Goal: Check status: Check status

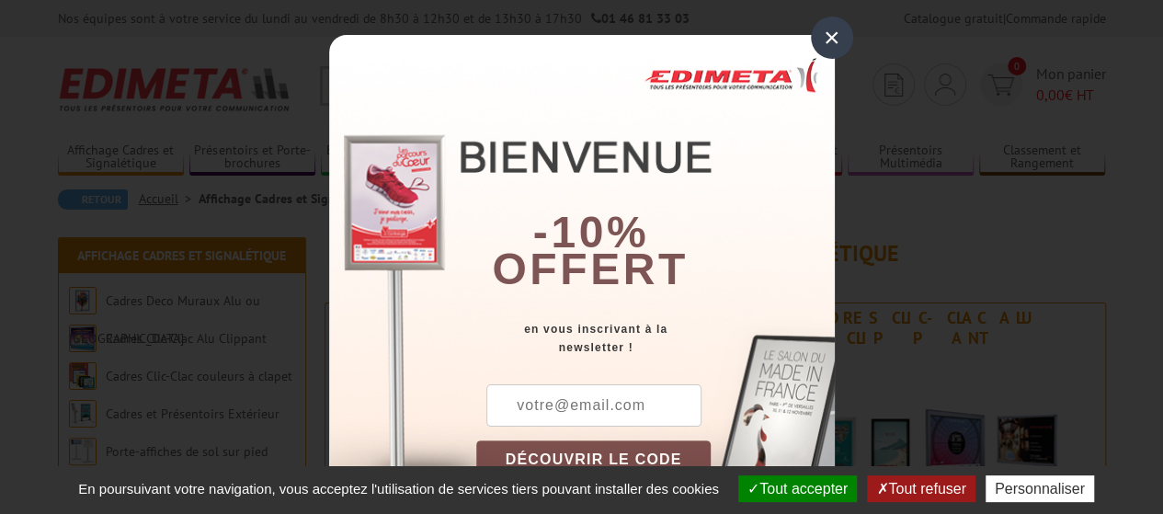
click at [818, 40] on div "×" at bounding box center [832, 38] width 42 height 42
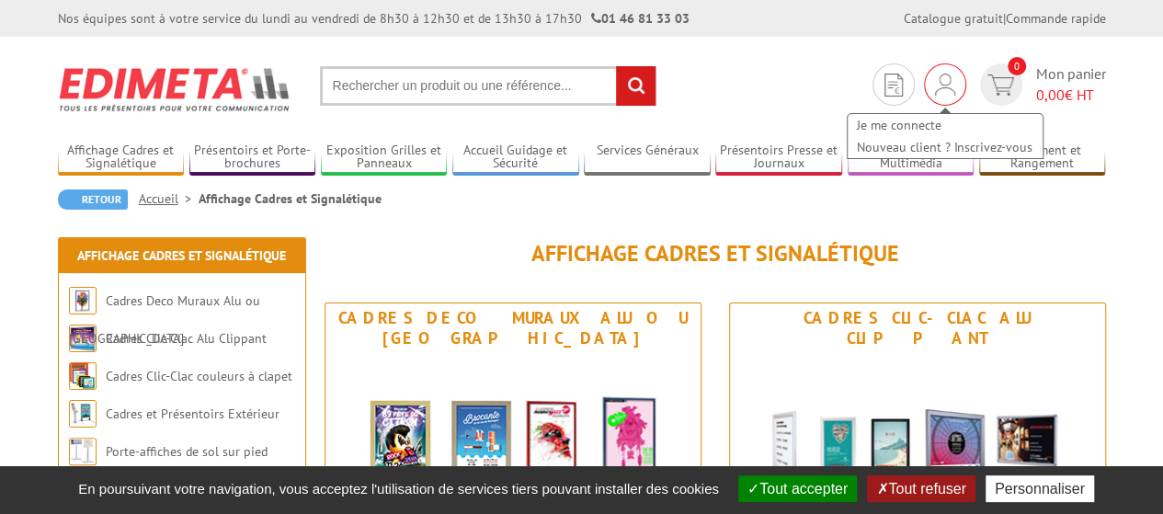
click at [939, 76] on img at bounding box center [945, 85] width 20 height 22
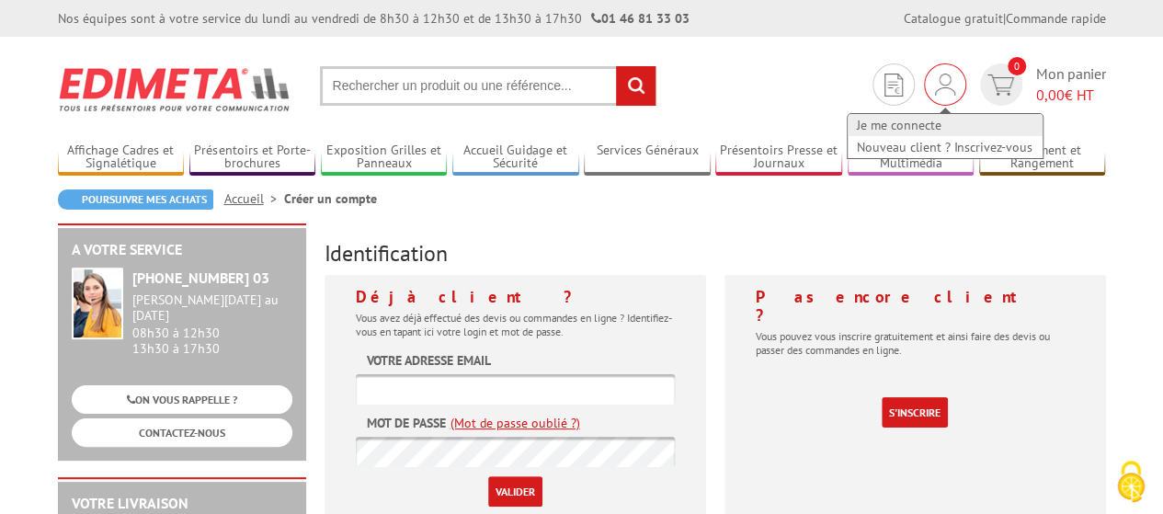
click at [913, 120] on link "Je me connecte" at bounding box center [945, 125] width 195 height 22
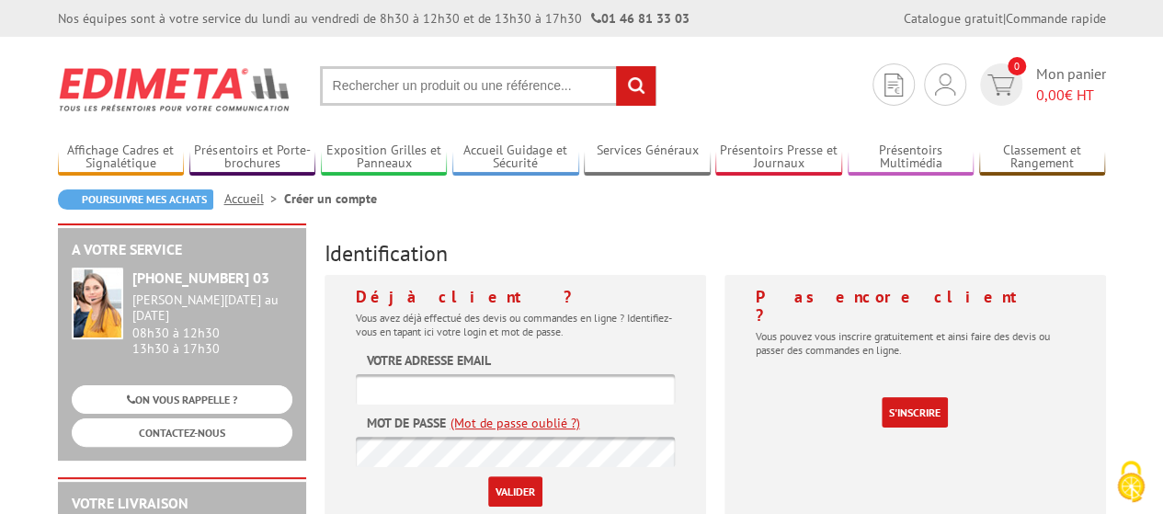
click at [542, 377] on input "text" at bounding box center [515, 389] width 319 height 30
paste input "louise@ comet.team"
type input "[PERSON_NAME][EMAIL_ADDRESS][DOMAIN_NAME]"
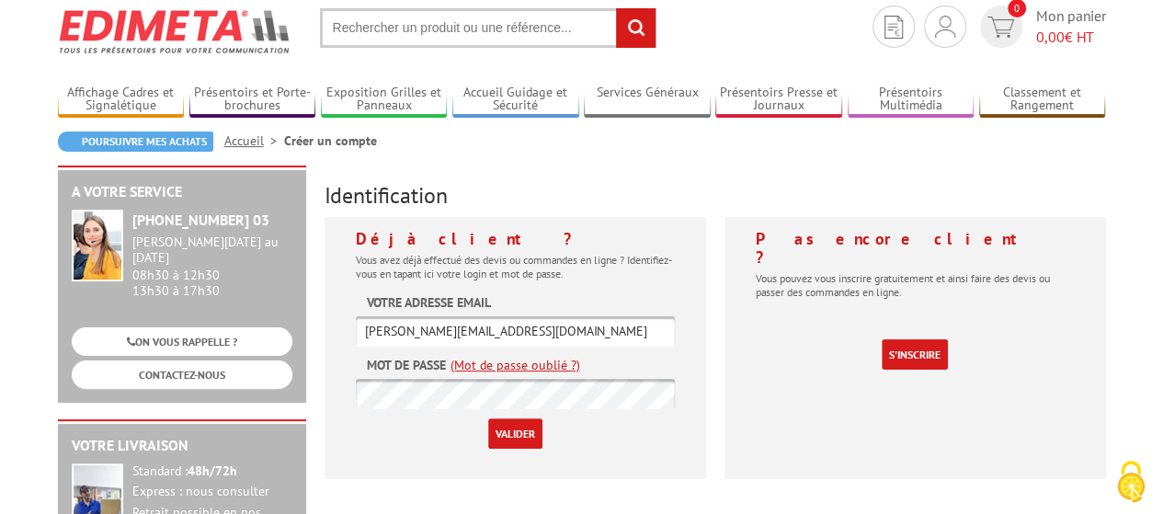
scroll to position [57, 0]
click at [488, 419] on input "Valider" at bounding box center [515, 434] width 54 height 30
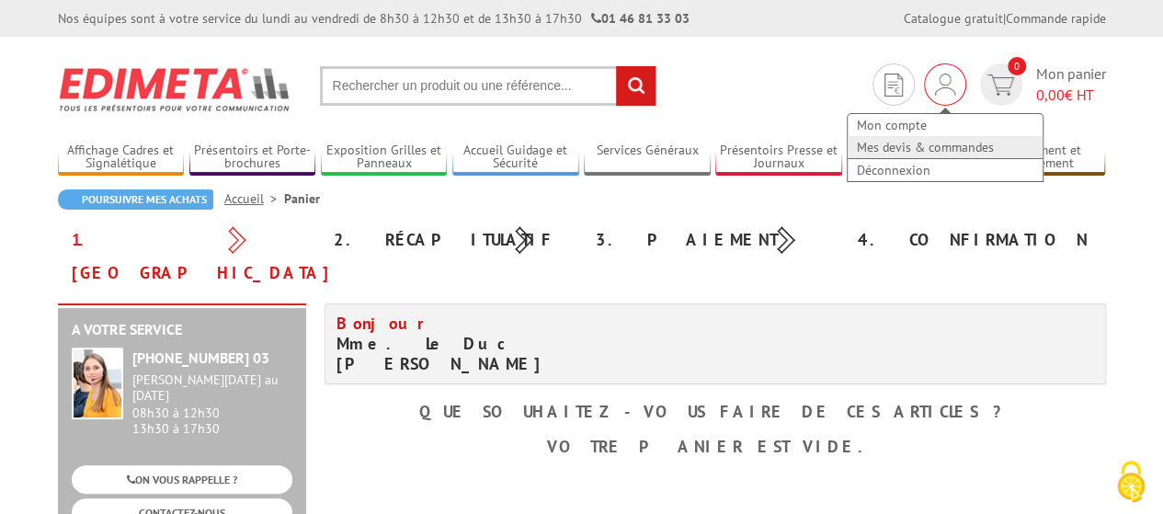
click at [938, 142] on link "Mes devis & commandes" at bounding box center [945, 147] width 195 height 22
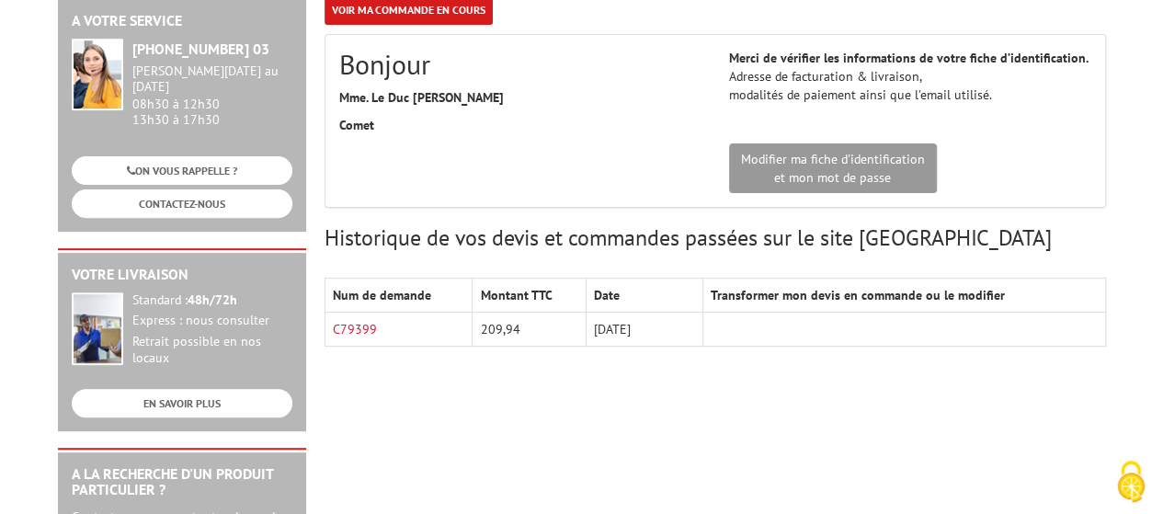
scroll to position [230, 0]
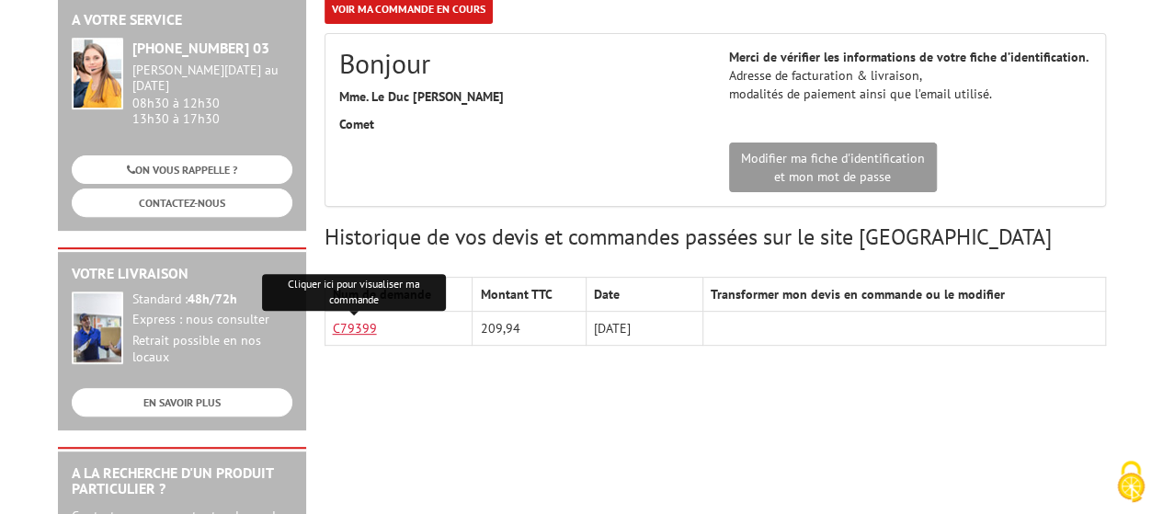
click at [359, 328] on link "C79399" at bounding box center [355, 328] width 44 height 17
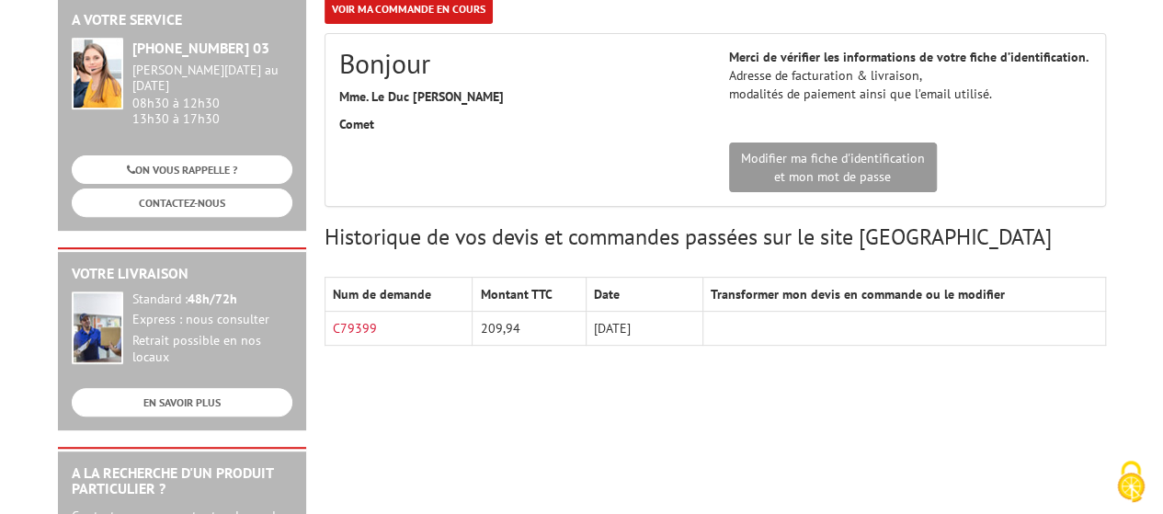
click at [753, 405] on div "A votre service [PHONE_NUMBER] 03 [PERSON_NAME][DATE] au [DATE] 08h30 à 12h30 1…" at bounding box center [582, 484] width 1066 height 980
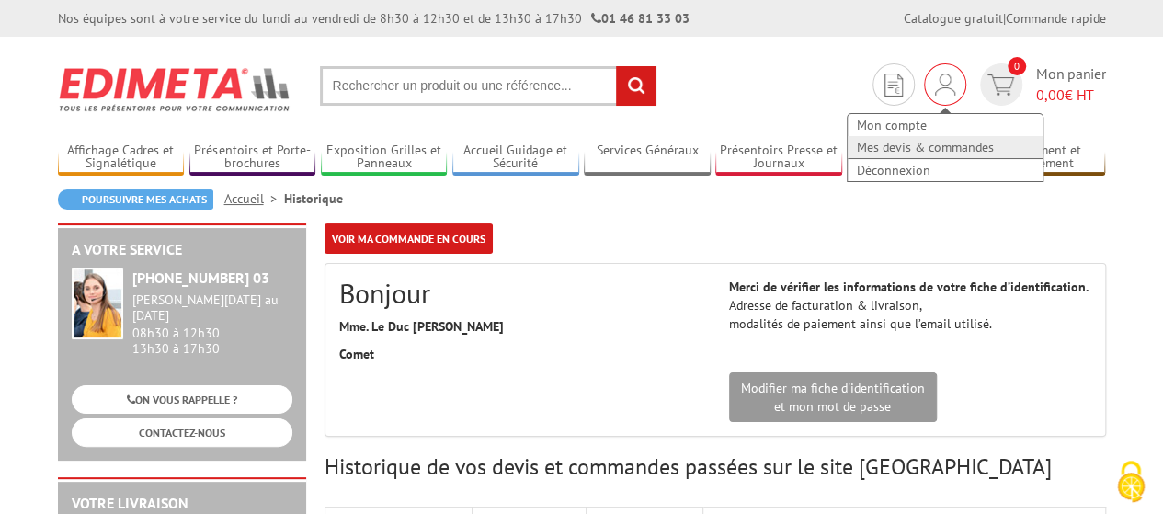
click at [925, 142] on link "Mes devis & commandes" at bounding box center [945, 147] width 195 height 22
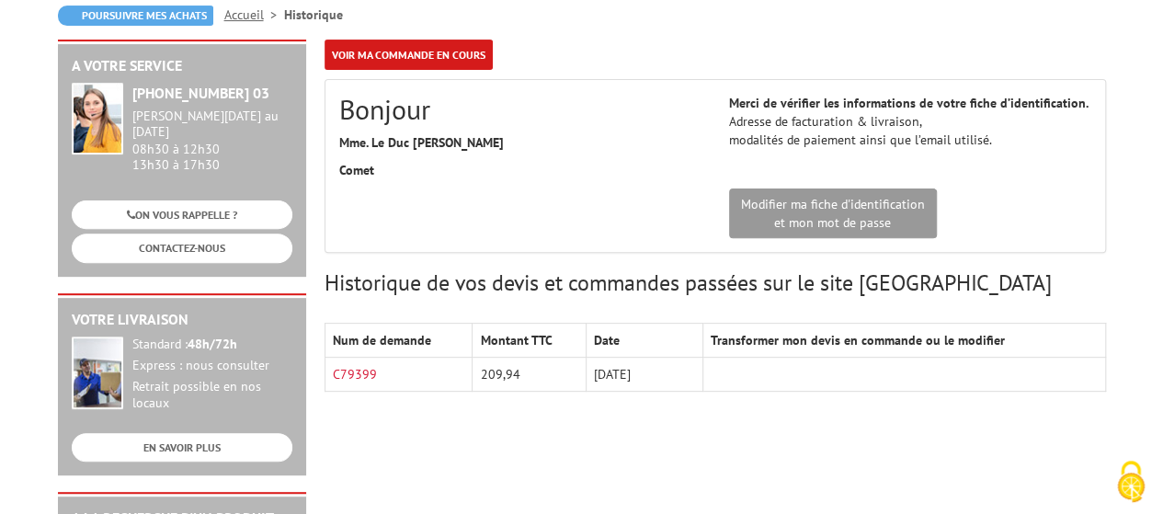
scroll to position [245, 0]
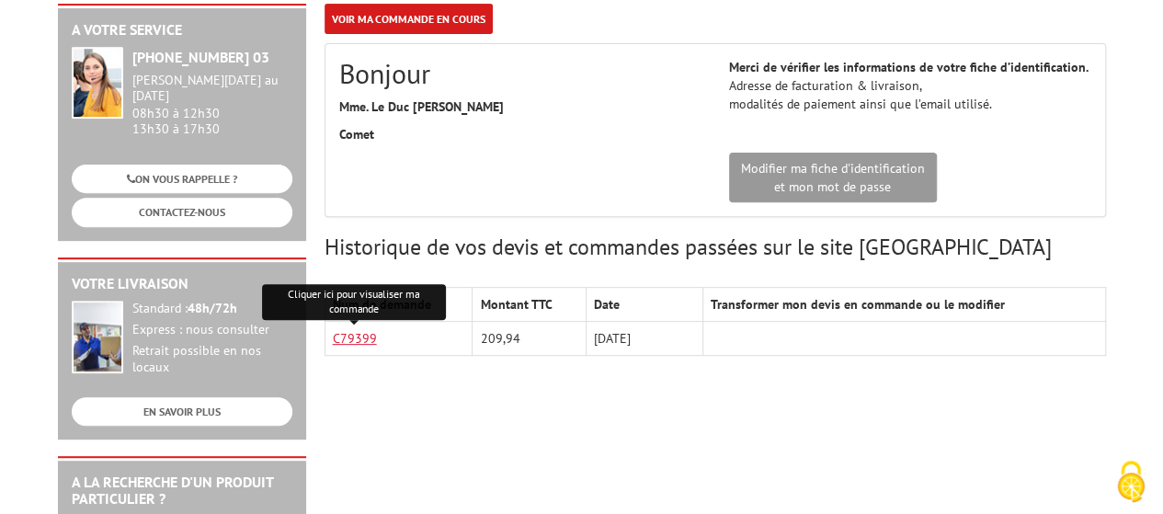
click at [357, 330] on link "C79399" at bounding box center [355, 338] width 44 height 17
